Goal: Find specific page/section: Find specific page/section

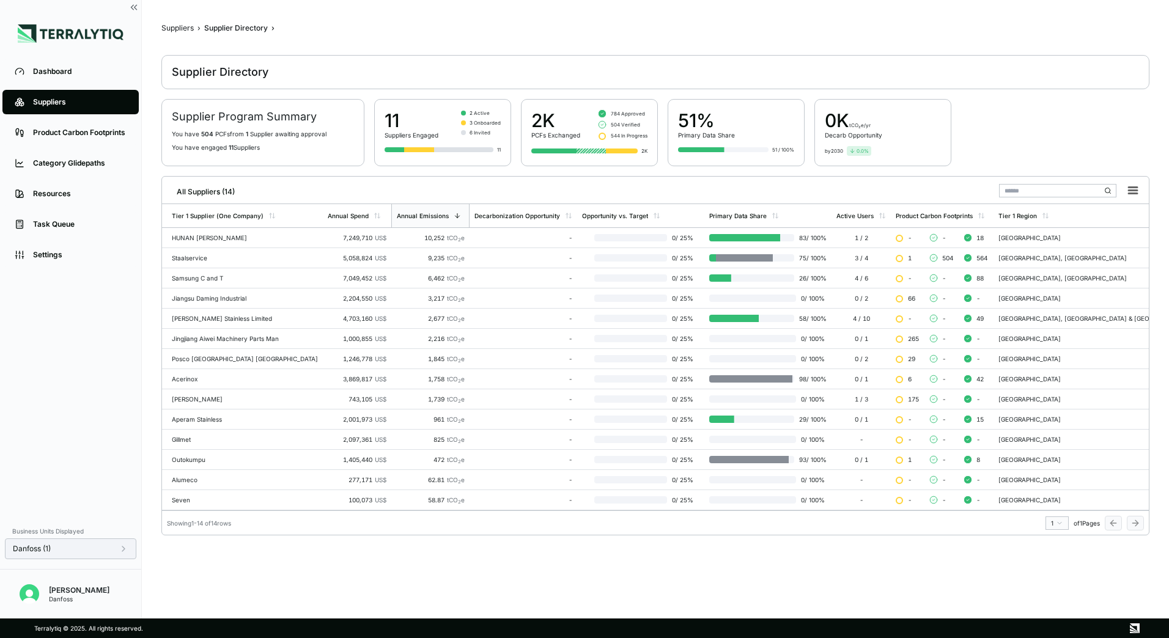
click at [120, 546] on icon at bounding box center [124, 549] width 10 height 10
click at [119, 550] on icon at bounding box center [124, 549] width 10 height 10
drag, startPoint x: 97, startPoint y: 544, endPoint x: 125, endPoint y: 535, distance: 29.4
click at [97, 544] on div "Danfoss (1)" at bounding box center [71, 549] width 116 height 10
click at [194, 427] on icon at bounding box center [196, 427] width 7 height 7
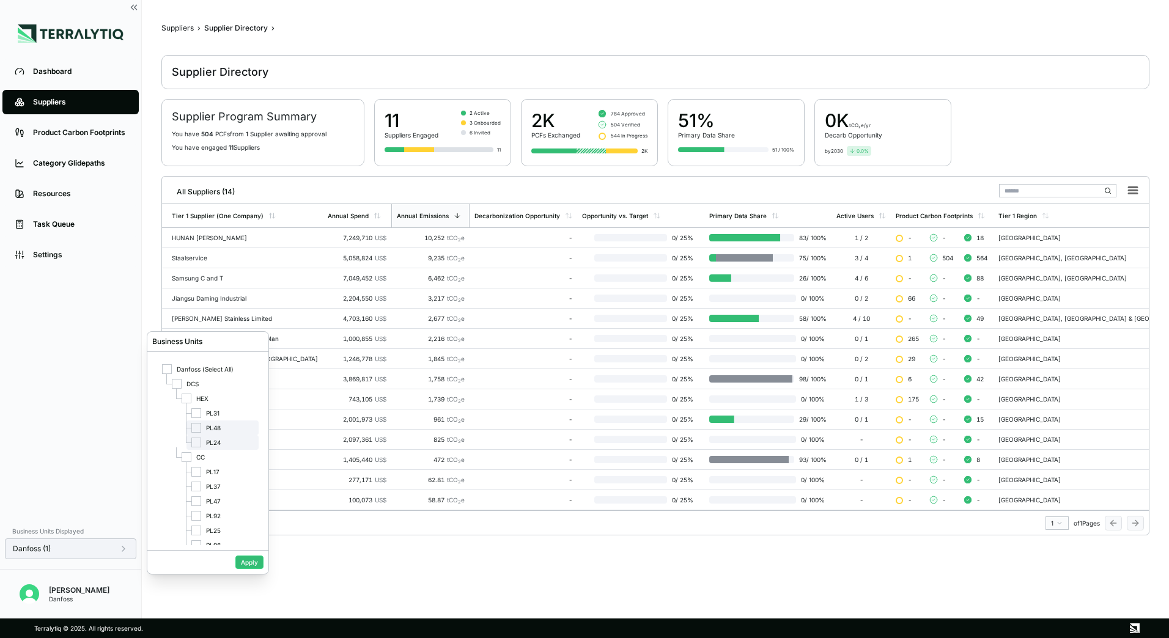
click at [197, 444] on div at bounding box center [196, 443] width 10 height 10
click at [240, 561] on button "Apply" at bounding box center [249, 562] width 28 height 13
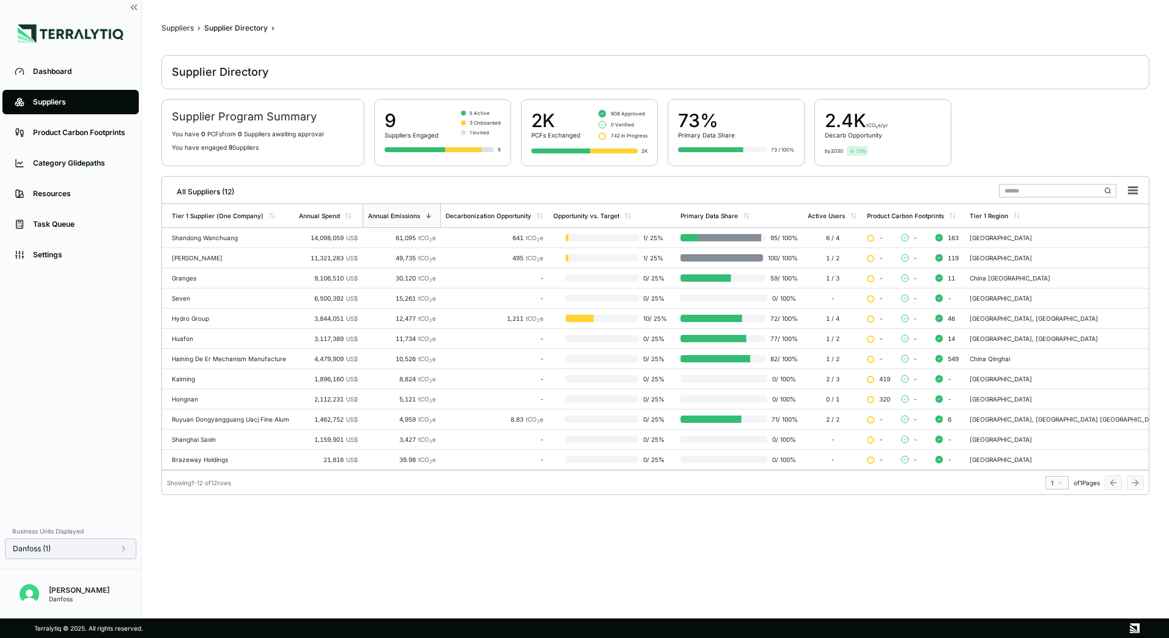
click at [112, 548] on div "Danfoss (1)" at bounding box center [71, 549] width 116 height 10
click at [95, 546] on div "Danfoss (1)" at bounding box center [71, 549] width 116 height 10
click at [192, 443] on div at bounding box center [196, 443] width 10 height 10
click at [195, 469] on div at bounding box center [196, 472] width 10 height 10
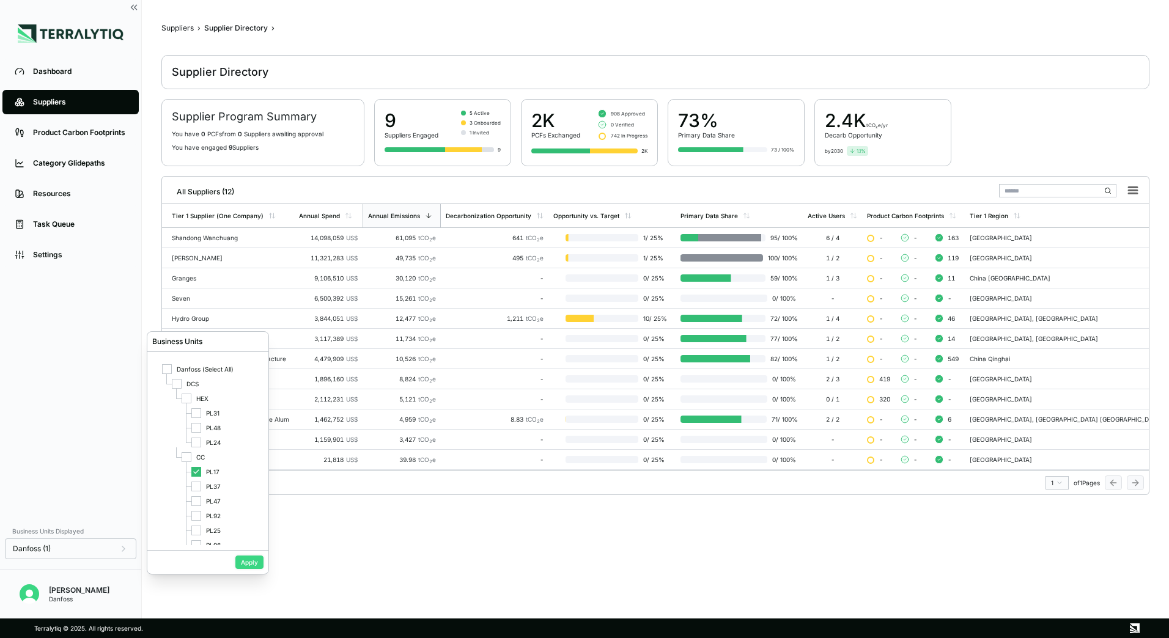
click at [241, 565] on button "Apply" at bounding box center [249, 562] width 28 height 13
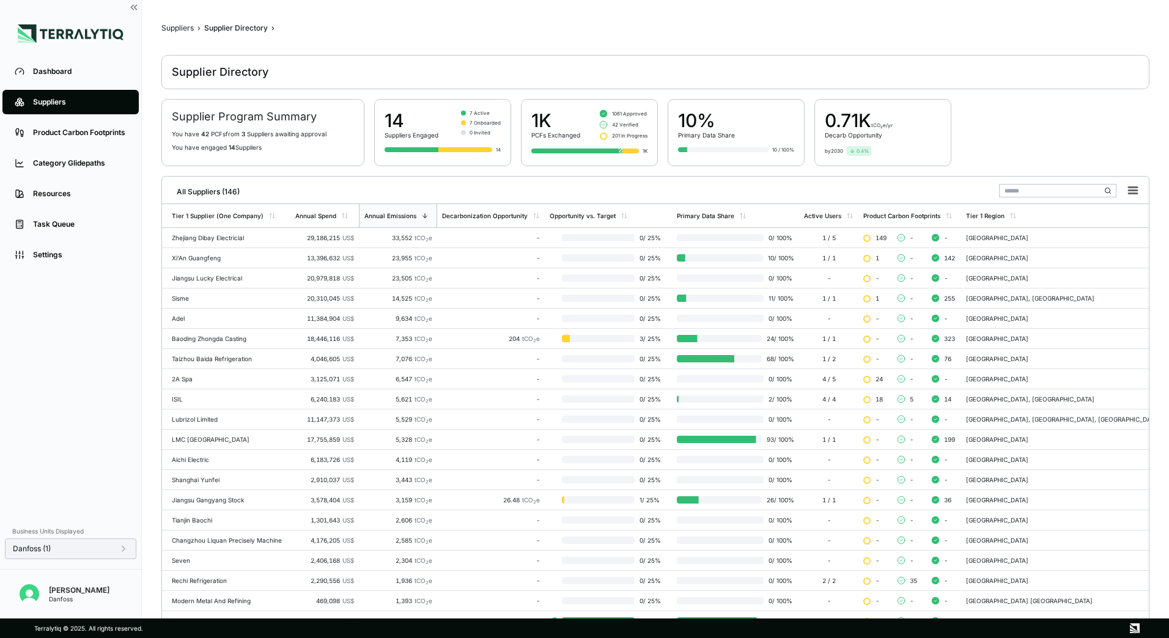
click at [77, 556] on div "Danfoss (1)" at bounding box center [70, 549] width 131 height 21
click at [86, 551] on div "Danfoss (1)" at bounding box center [71, 549] width 116 height 10
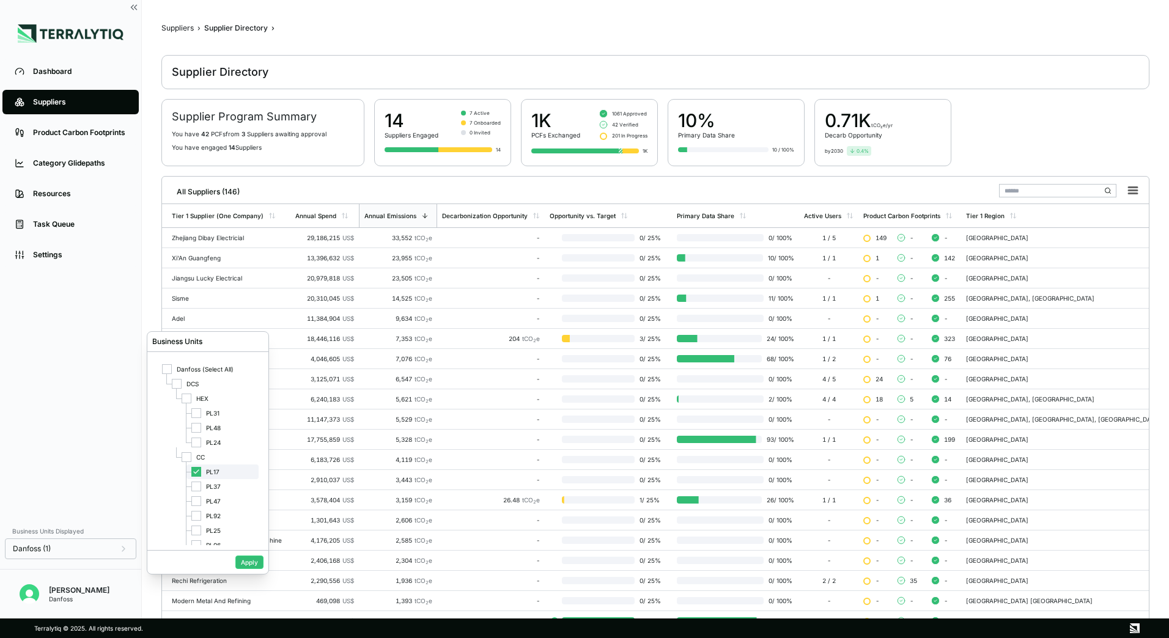
click at [192, 473] on div at bounding box center [196, 472] width 10 height 10
click at [194, 526] on div at bounding box center [196, 531] width 10 height 10
click at [246, 564] on button "Apply" at bounding box center [249, 562] width 28 height 13
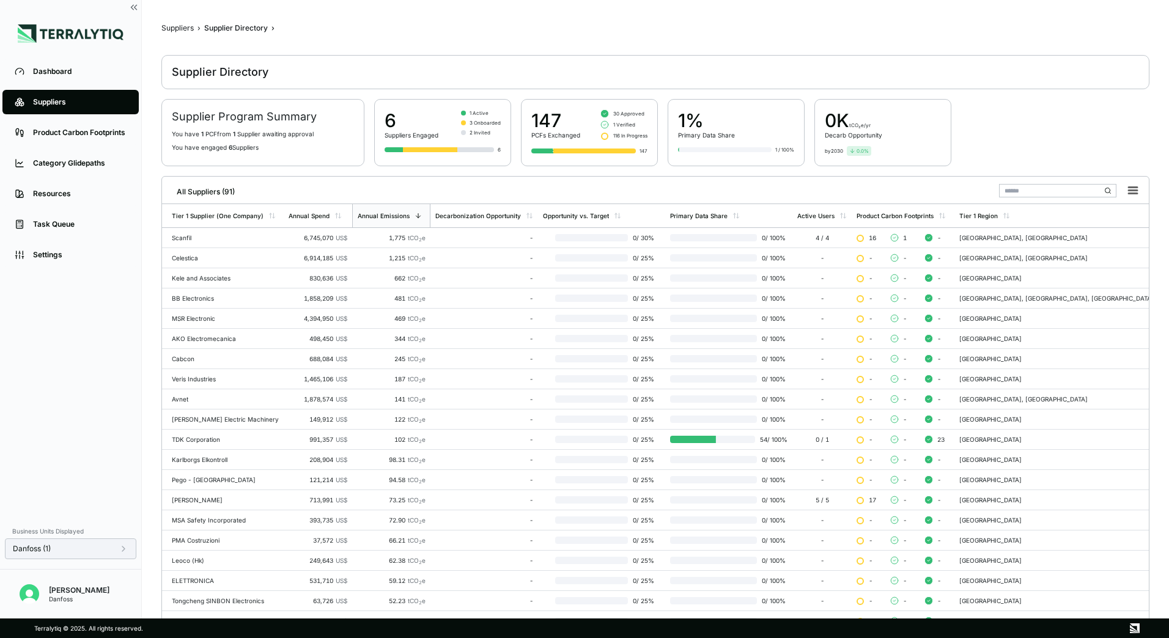
click at [123, 546] on icon at bounding box center [124, 549] width 10 height 10
click at [196, 529] on icon at bounding box center [196, 530] width 7 height 7
click at [197, 487] on div at bounding box center [196, 487] width 10 height 10
click at [247, 566] on button "Apply" at bounding box center [249, 562] width 28 height 13
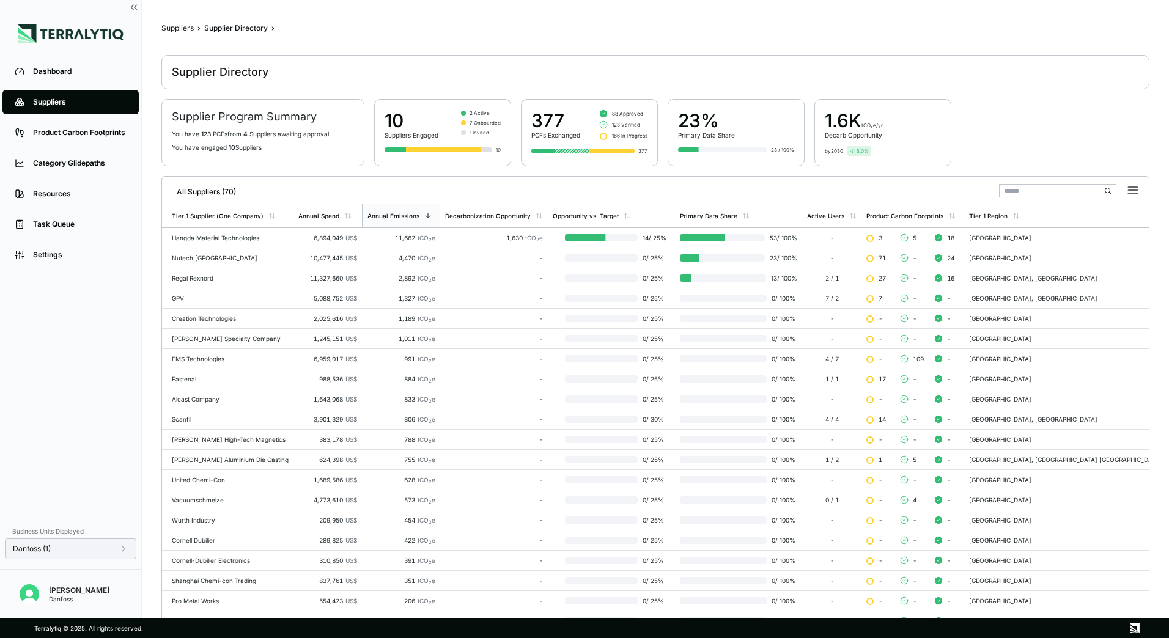
click at [113, 554] on div "Danfoss (1)" at bounding box center [70, 549] width 131 height 21
drag, startPoint x: 132, startPoint y: 546, endPoint x: 123, endPoint y: 550, distance: 9.7
click at [130, 547] on div "Danfoss (1)" at bounding box center [70, 549] width 131 height 21
click at [119, 550] on icon at bounding box center [124, 549] width 10 height 10
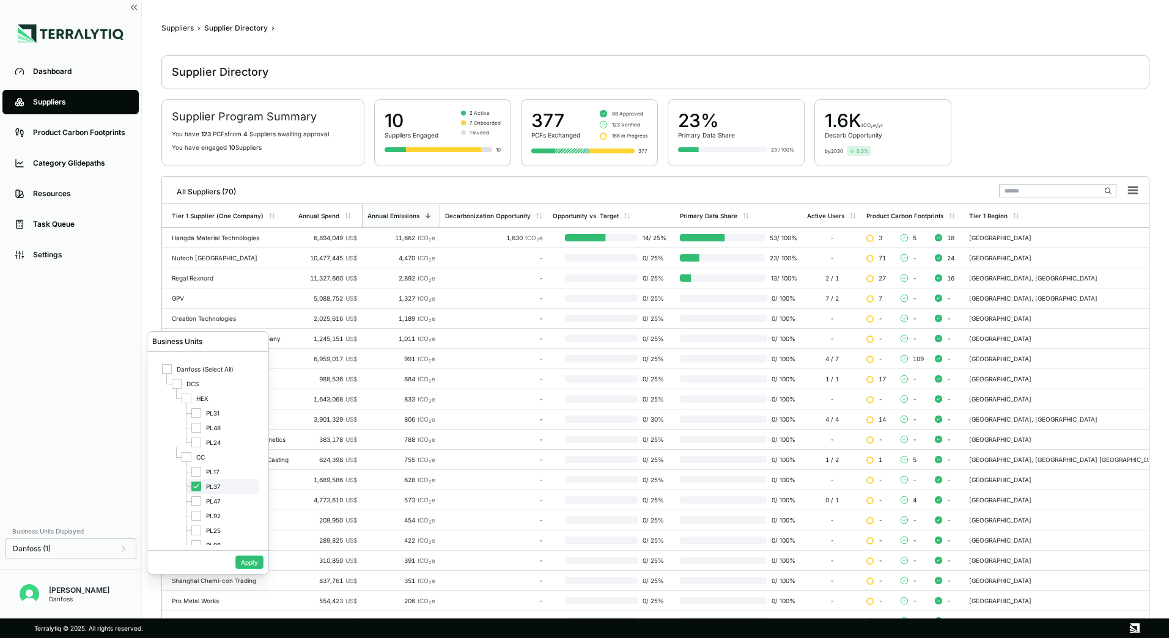
click at [199, 490] on icon at bounding box center [196, 486] width 7 height 7
click at [202, 502] on div "PL47" at bounding box center [222, 501] width 72 height 15
click at [239, 565] on button "Apply" at bounding box center [249, 562] width 28 height 13
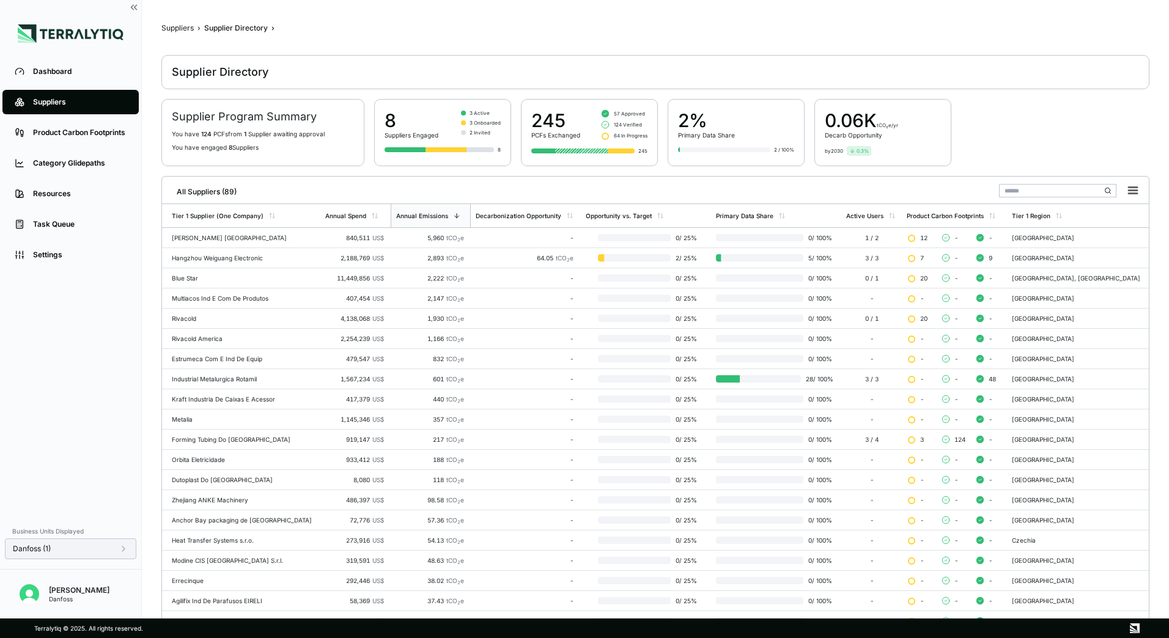
click at [106, 556] on div "Danfoss (1)" at bounding box center [70, 549] width 131 height 21
click at [114, 547] on div "Danfoss (1)" at bounding box center [71, 549] width 116 height 10
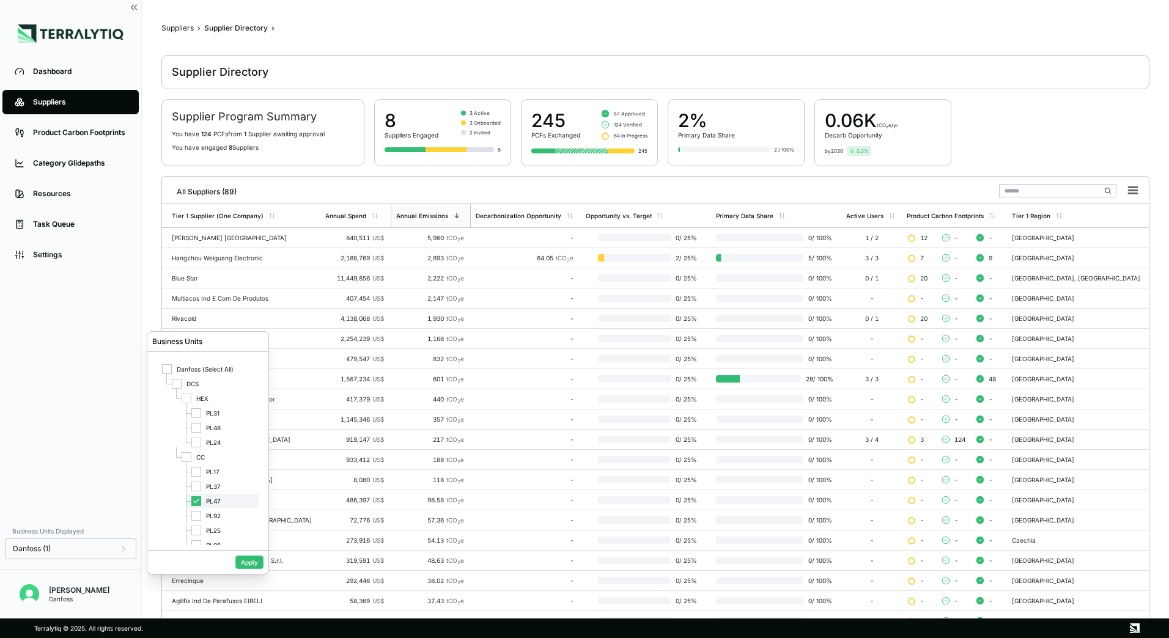
click at [196, 503] on icon at bounding box center [196, 501] width 7 height 7
click at [203, 505] on div "PL92" at bounding box center [222, 503] width 72 height 15
click at [248, 561] on button "Apply" at bounding box center [249, 562] width 28 height 13
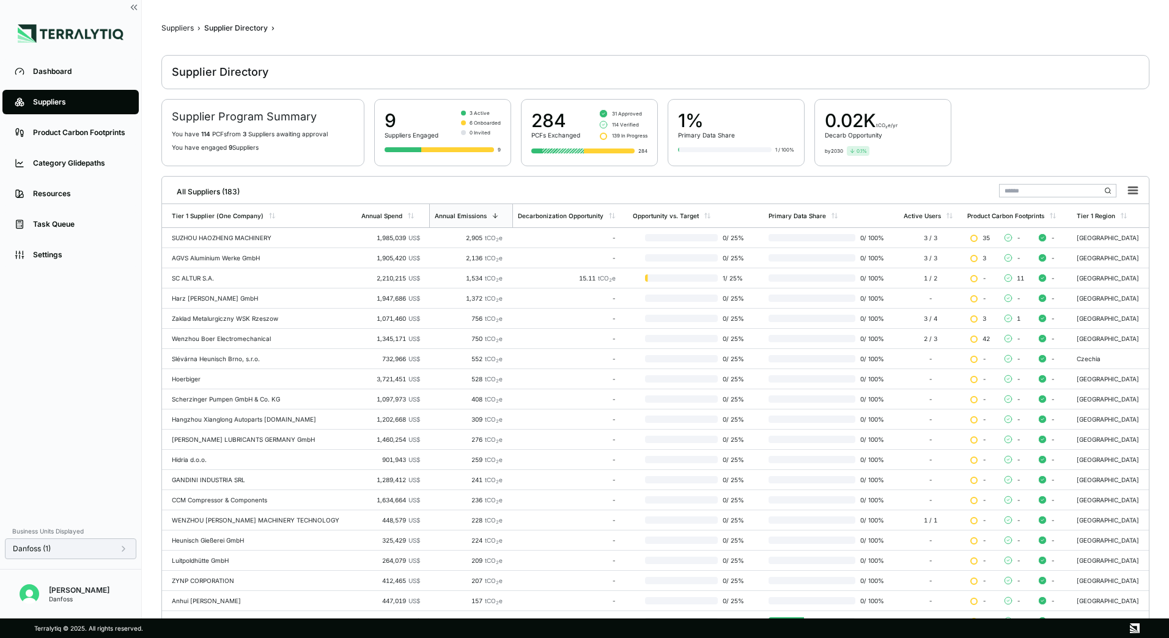
click at [123, 554] on div "Danfoss (1)" at bounding box center [70, 549] width 131 height 21
click at [123, 551] on icon at bounding box center [123, 548] width 2 height 5
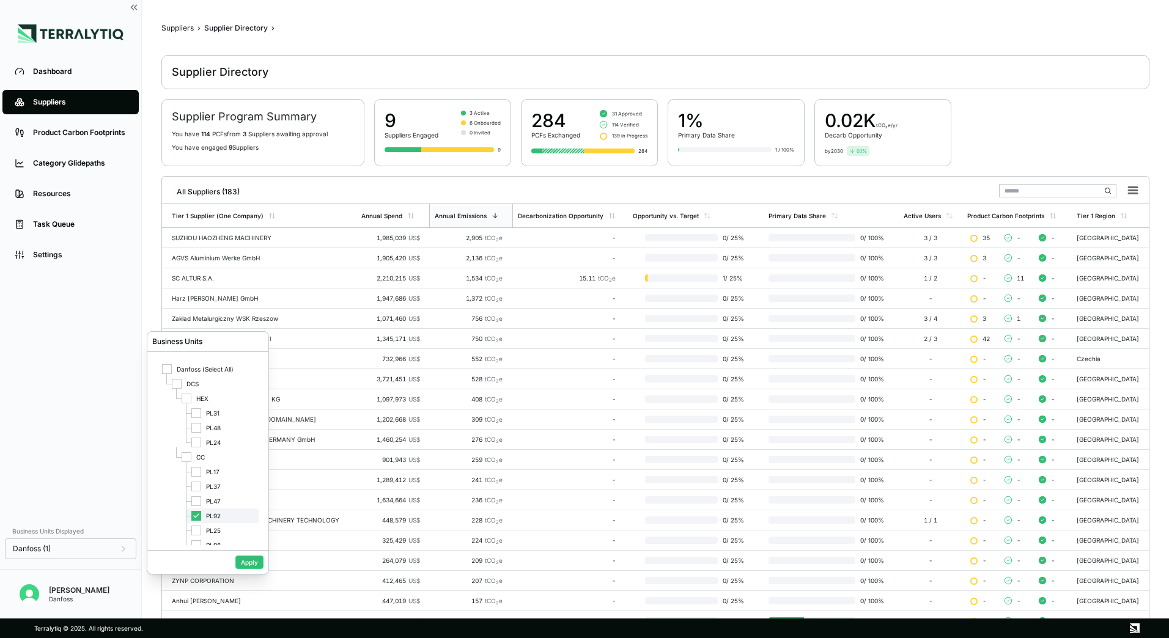
click at [193, 518] on icon at bounding box center [196, 515] width 7 height 7
click at [202, 417] on div "PL31" at bounding box center [222, 413] width 72 height 15
click at [251, 562] on button "Apply" at bounding box center [249, 562] width 28 height 13
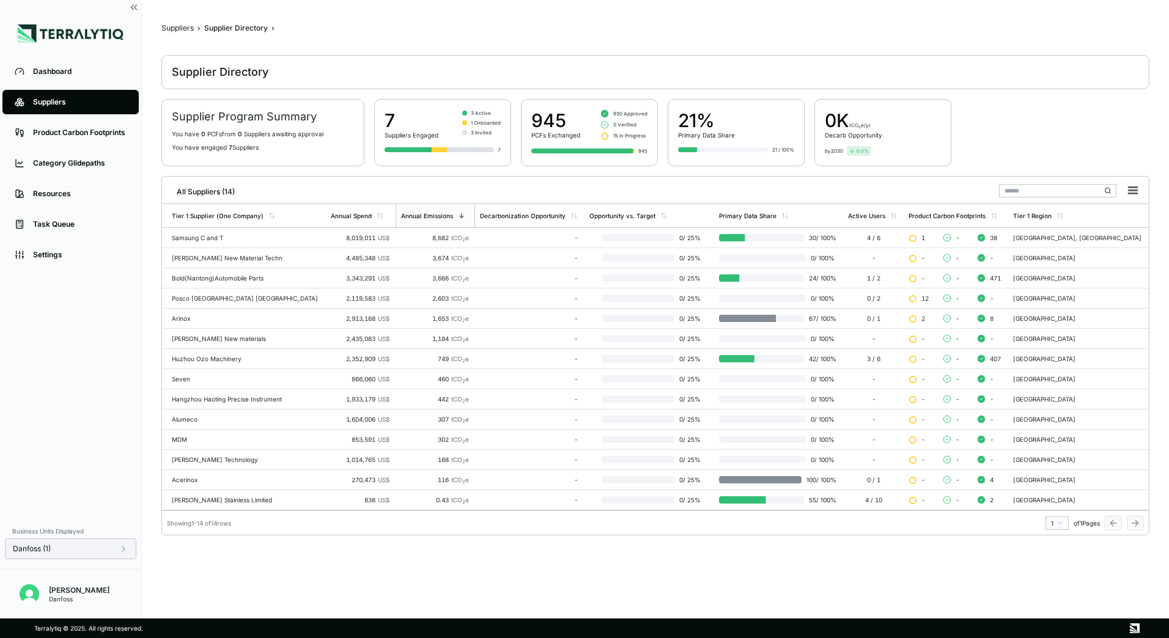
click at [122, 550] on icon at bounding box center [124, 549] width 10 height 10
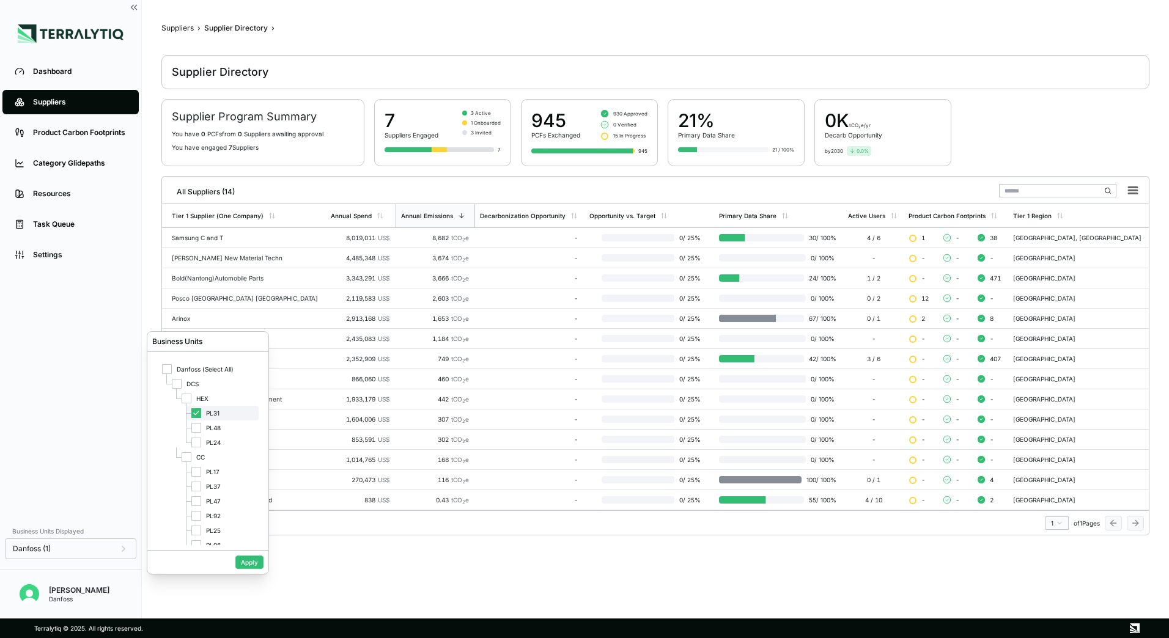
click at [194, 413] on icon at bounding box center [196, 413] width 5 height 4
click at [194, 431] on div at bounding box center [196, 428] width 10 height 10
click at [237, 558] on button "Apply" at bounding box center [249, 562] width 28 height 13
